Goal: Information Seeking & Learning: Learn about a topic

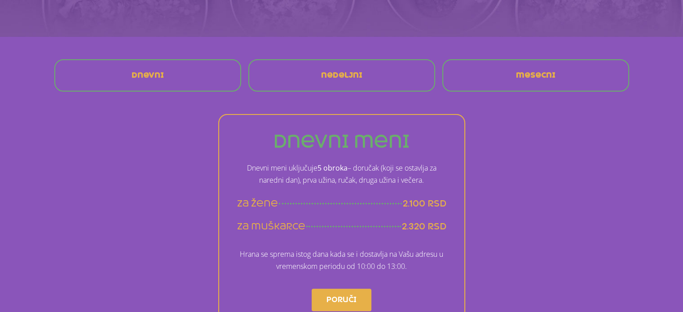
scroll to position [180, 0]
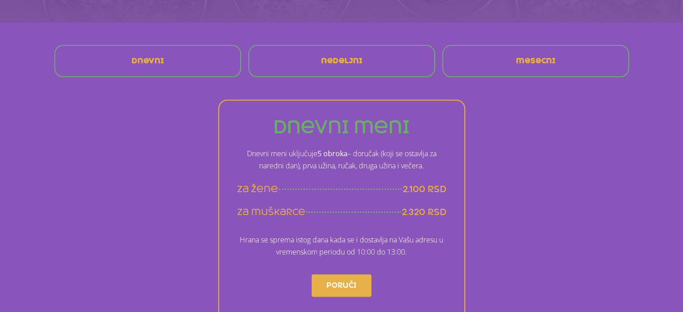
click at [354, 58] on span "nedeljni" at bounding box center [341, 60] width 41 height 7
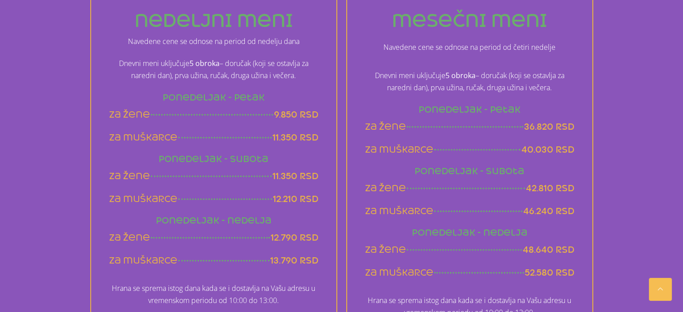
scroll to position [576, 0]
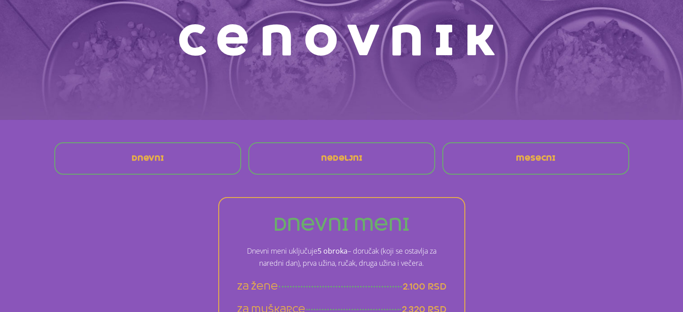
click at [521, 165] on link "mesecni" at bounding box center [536, 159] width 54 height 22
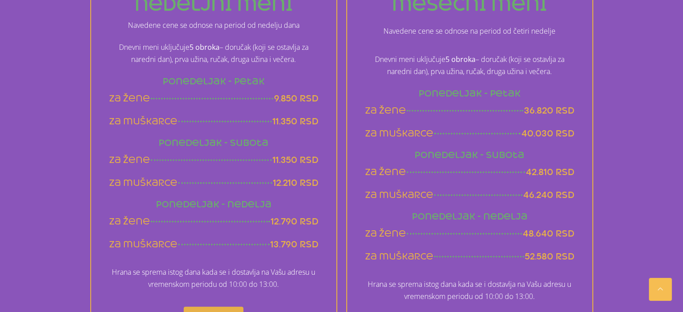
scroll to position [539, 0]
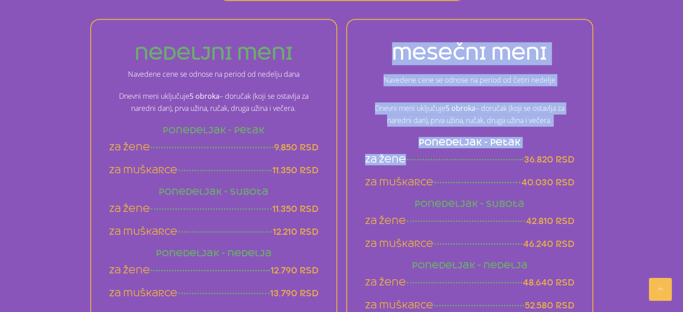
drag, startPoint x: 522, startPoint y: 160, endPoint x: 591, endPoint y: 158, distance: 69.2
click at [591, 158] on div "mesečni meni Navedene cene se odnose na period od četiri nedelje Dnevni meni uk…" at bounding box center [469, 236] width 247 height 435
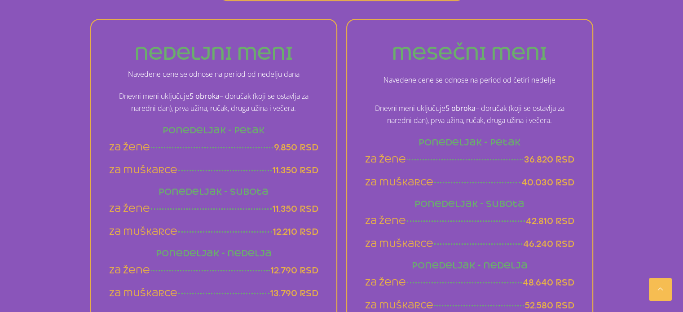
click at [581, 156] on div "mesečni meni Navedene cene se odnose na period od četiri nedelje Dnevni meni uk…" at bounding box center [469, 236] width 247 height 435
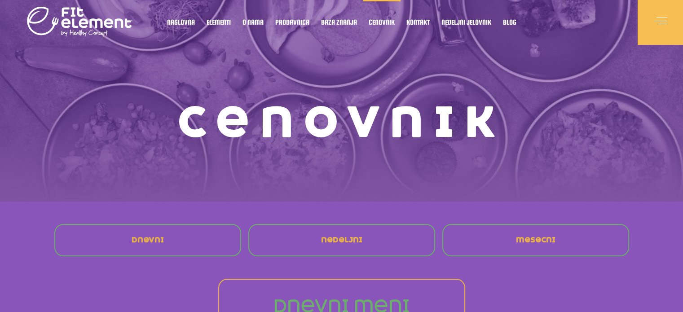
scroll to position [0, 0]
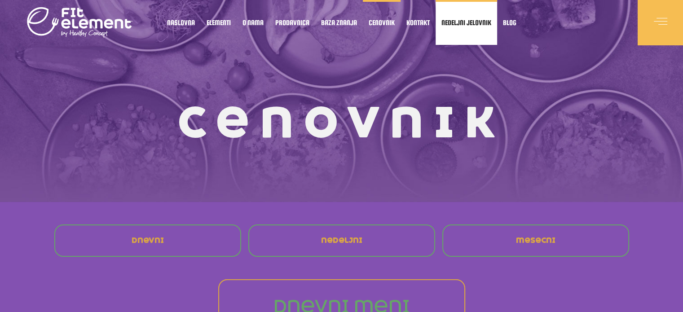
click at [455, 29] on link "Nedeljni jelovnik" at bounding box center [467, 22] width 62 height 45
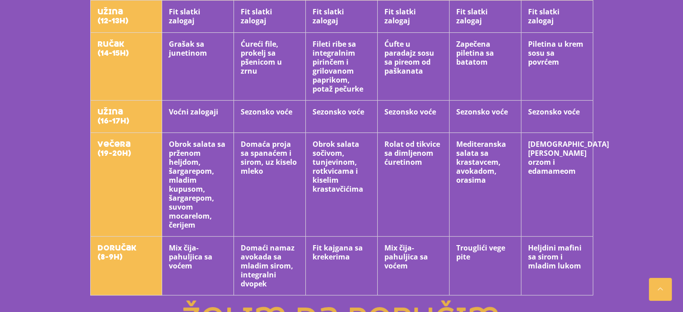
scroll to position [449, 0]
